Goal: Task Accomplishment & Management: Manage account settings

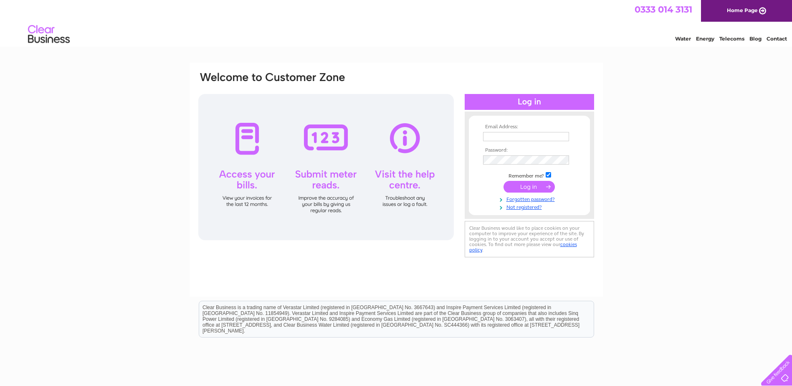
type input "enquiries@bargaincentre.co.uk"
click at [521, 184] on input "submit" at bounding box center [528, 187] width 51 height 12
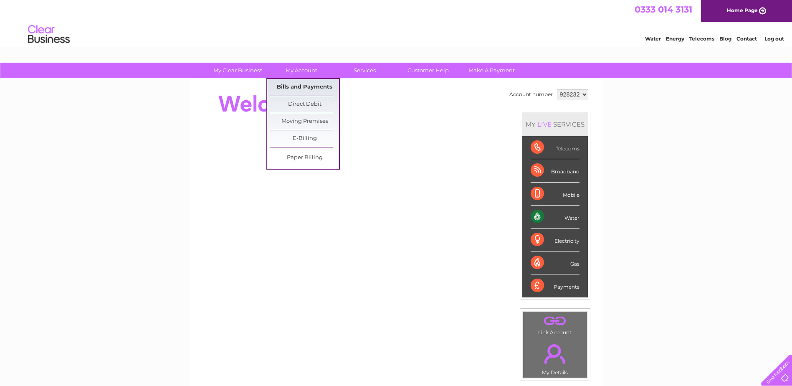
click at [310, 83] on link "Bills and Payments" at bounding box center [304, 87] width 69 height 17
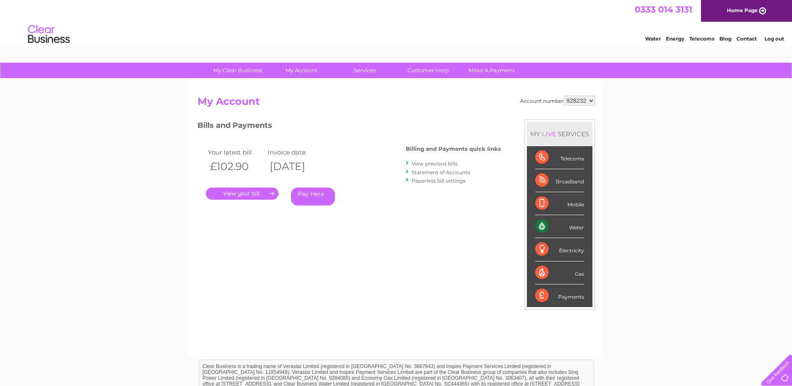
click at [255, 191] on link "." at bounding box center [242, 193] width 73 height 12
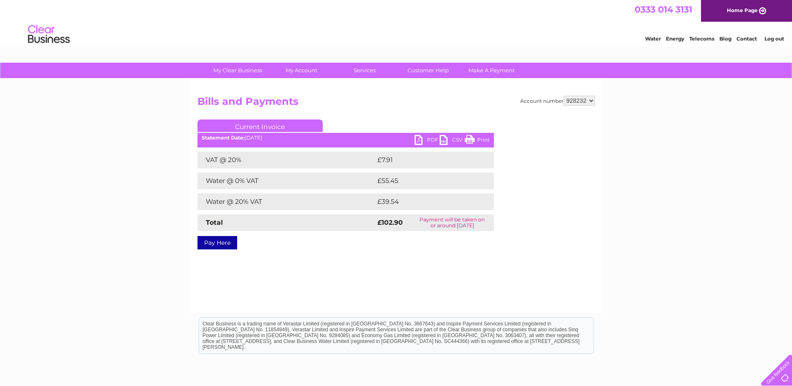
click at [420, 139] on link "PDF" at bounding box center [427, 141] width 25 height 12
